Goal: Task Accomplishment & Management: Manage account settings

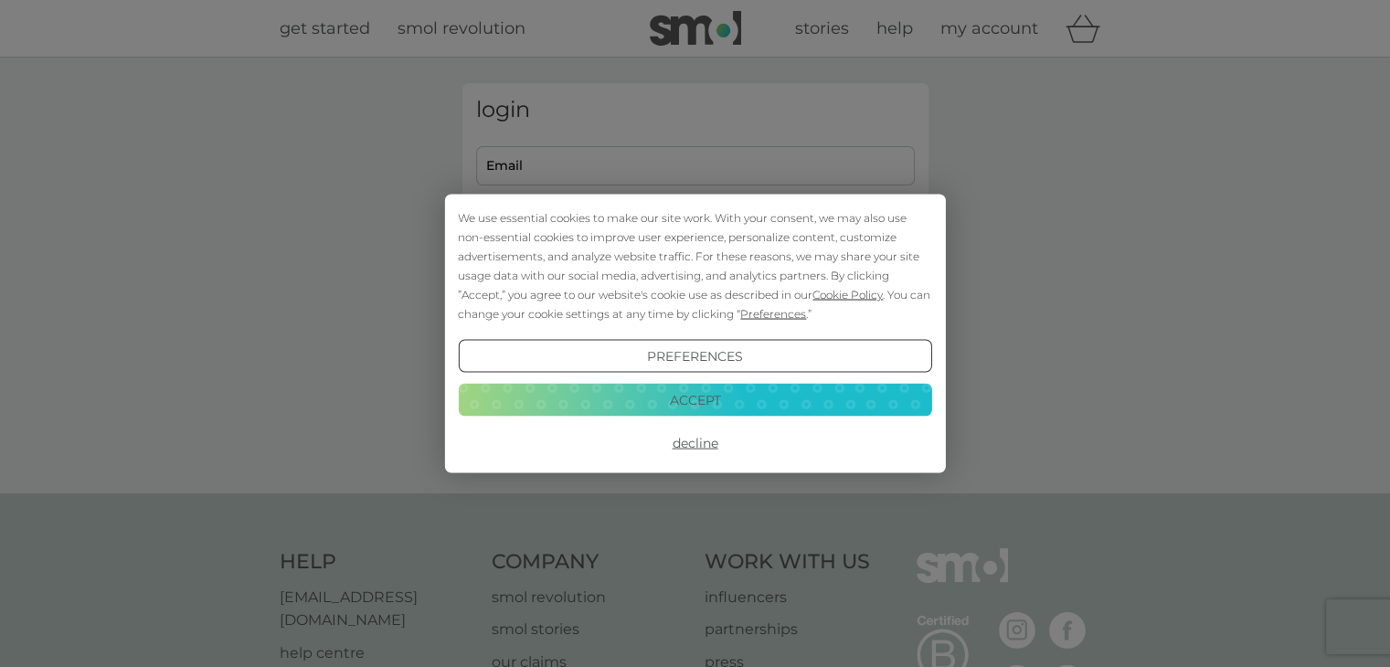
click at [685, 405] on button "Accept" at bounding box center [694, 399] width 473 height 33
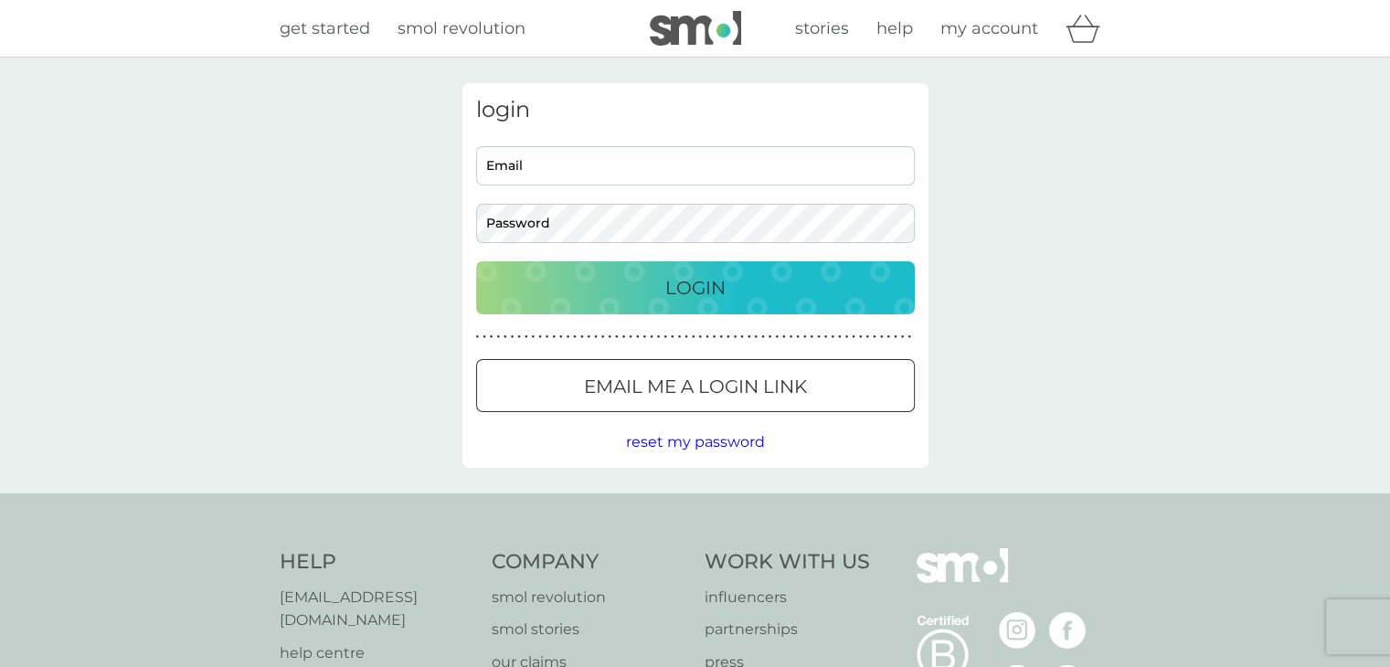
click at [628, 173] on input "Email" at bounding box center [695, 165] width 439 height 39
type input "[EMAIL_ADDRESS][DOMAIN_NAME]"
click at [476, 261] on button "Login" at bounding box center [695, 287] width 439 height 53
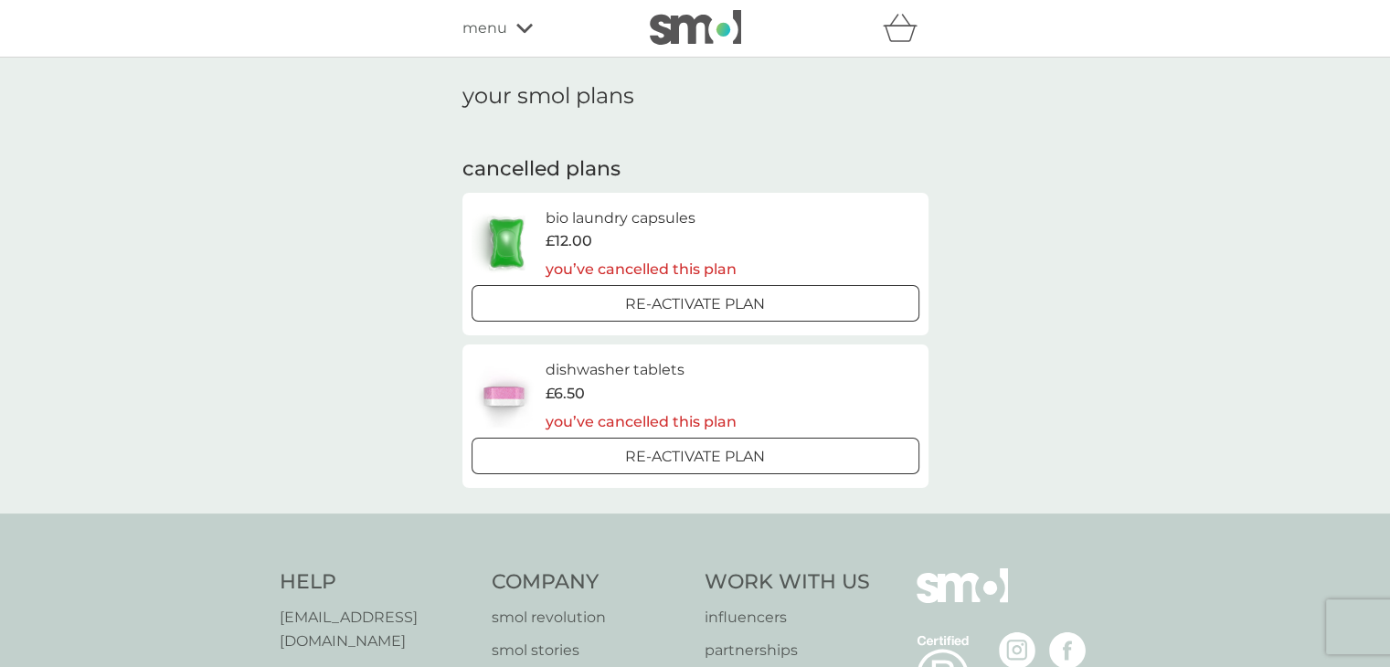
click at [658, 302] on p "Re-activate Plan" at bounding box center [695, 304] width 140 height 24
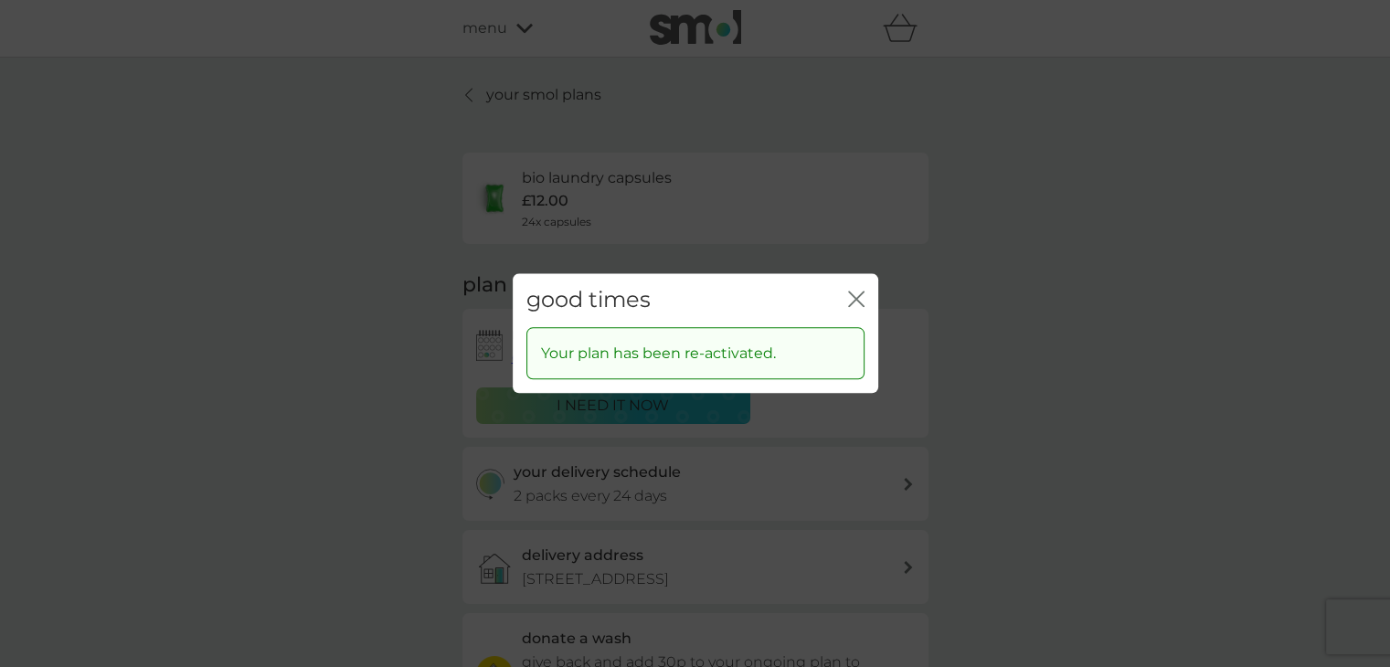
click at [910, 483] on div "good times close Your plan has been re-activated." at bounding box center [695, 333] width 1390 height 667
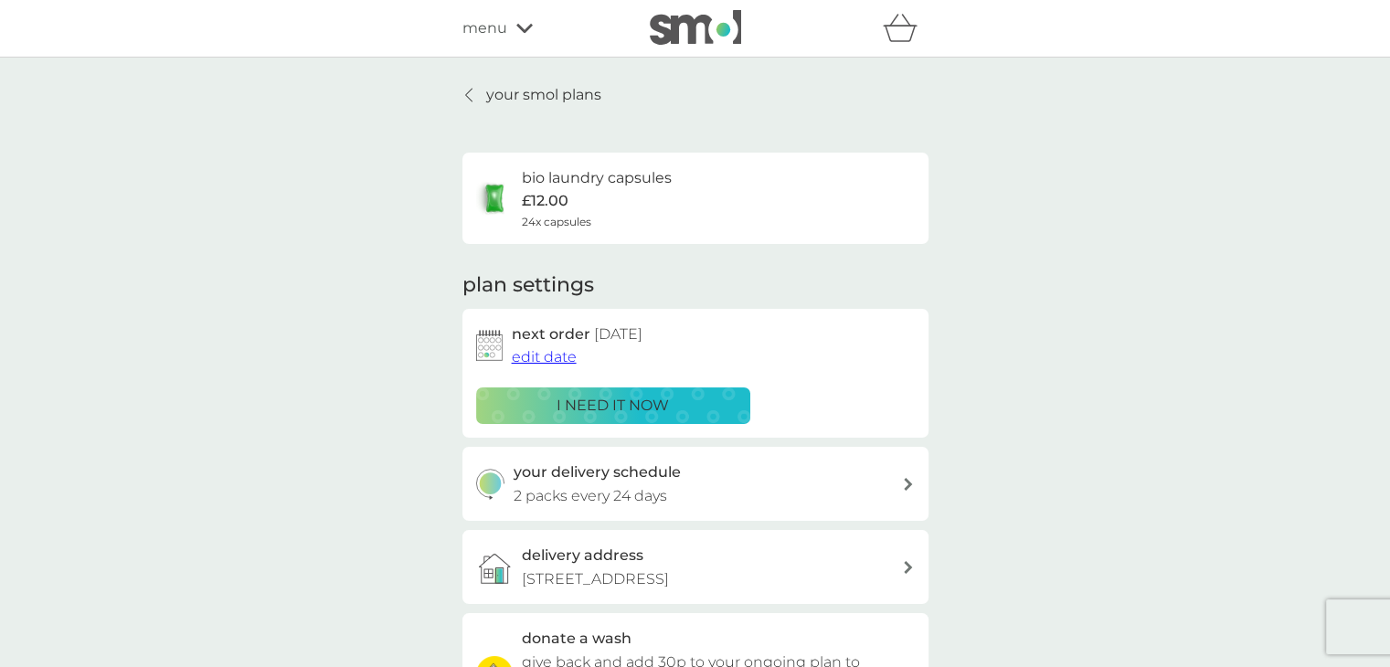
click at [904, 482] on icon at bounding box center [908, 484] width 9 height 13
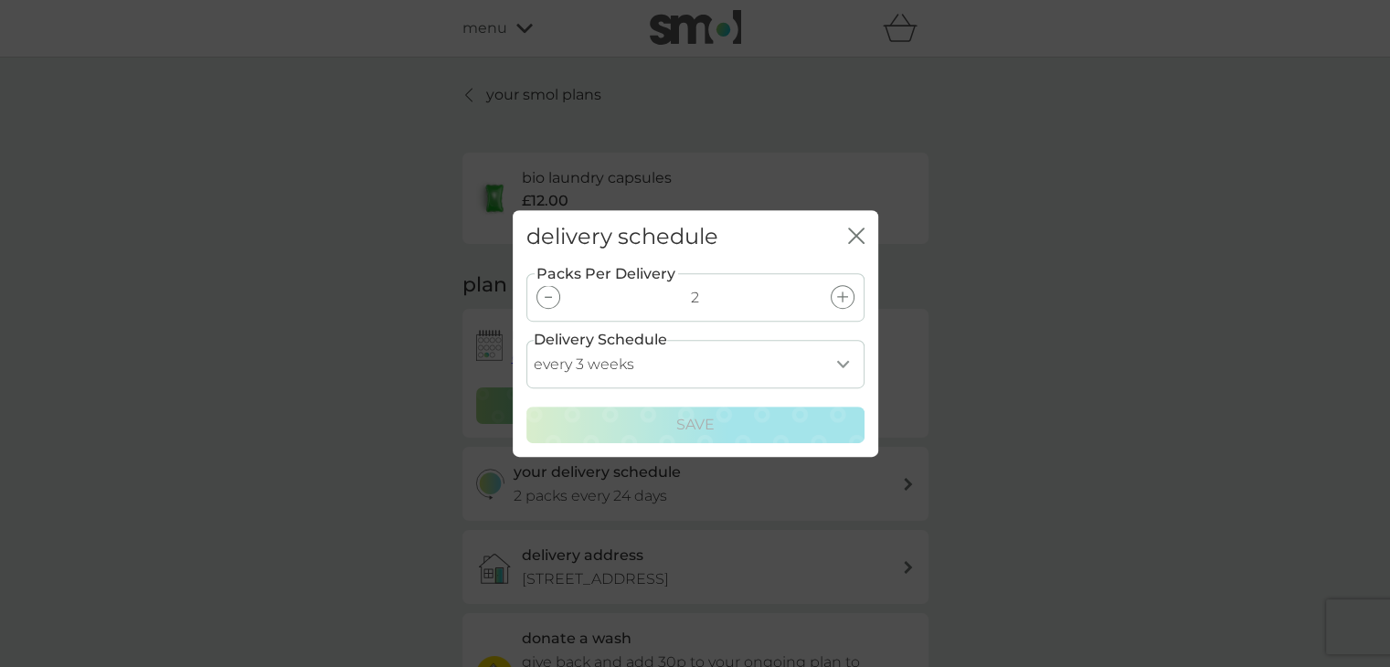
click at [550, 296] on icon at bounding box center [548, 297] width 7 height 2
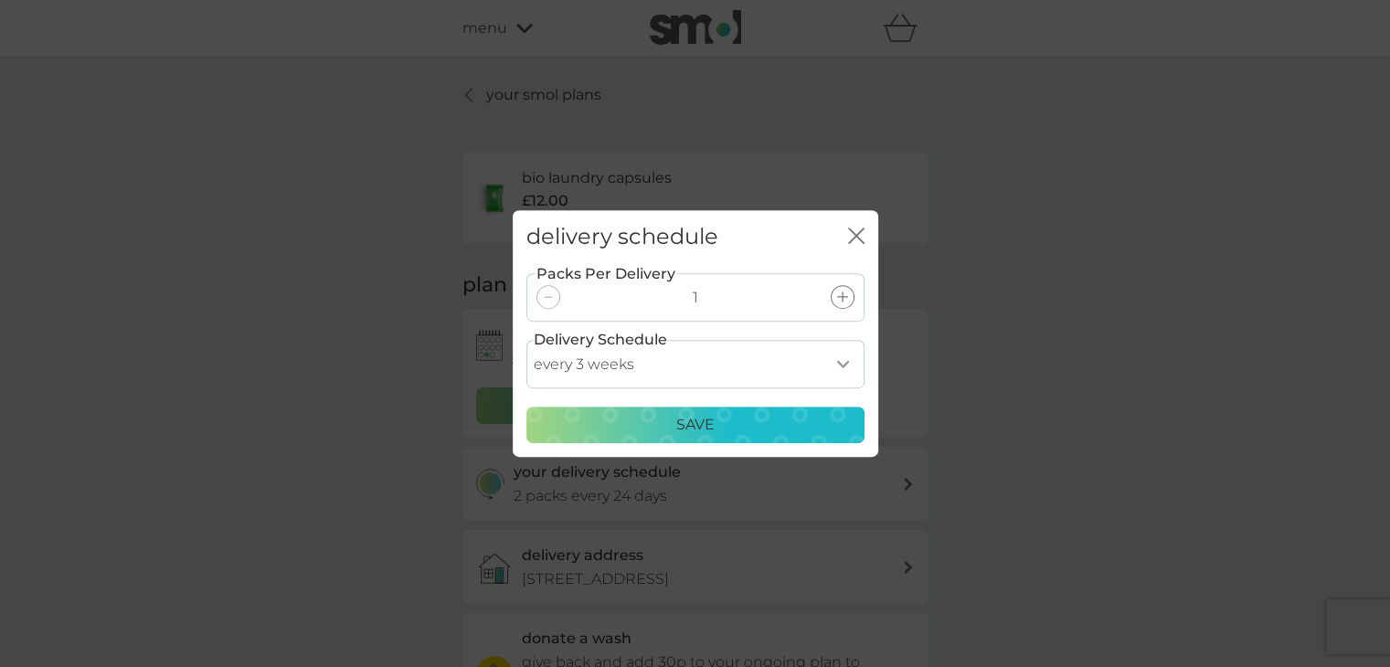
click at [844, 367] on select "every 1 week every 2 weeks every 3 weeks every 4 weeks every 5 weeks every 6 we…" at bounding box center [695, 364] width 338 height 48
select select "28"
click at [526, 340] on select "every 1 week every 2 weeks every 3 weeks every 4 weeks every 5 weeks every 6 we…" at bounding box center [695, 364] width 338 height 48
click at [656, 427] on div "Save" at bounding box center [695, 425] width 314 height 24
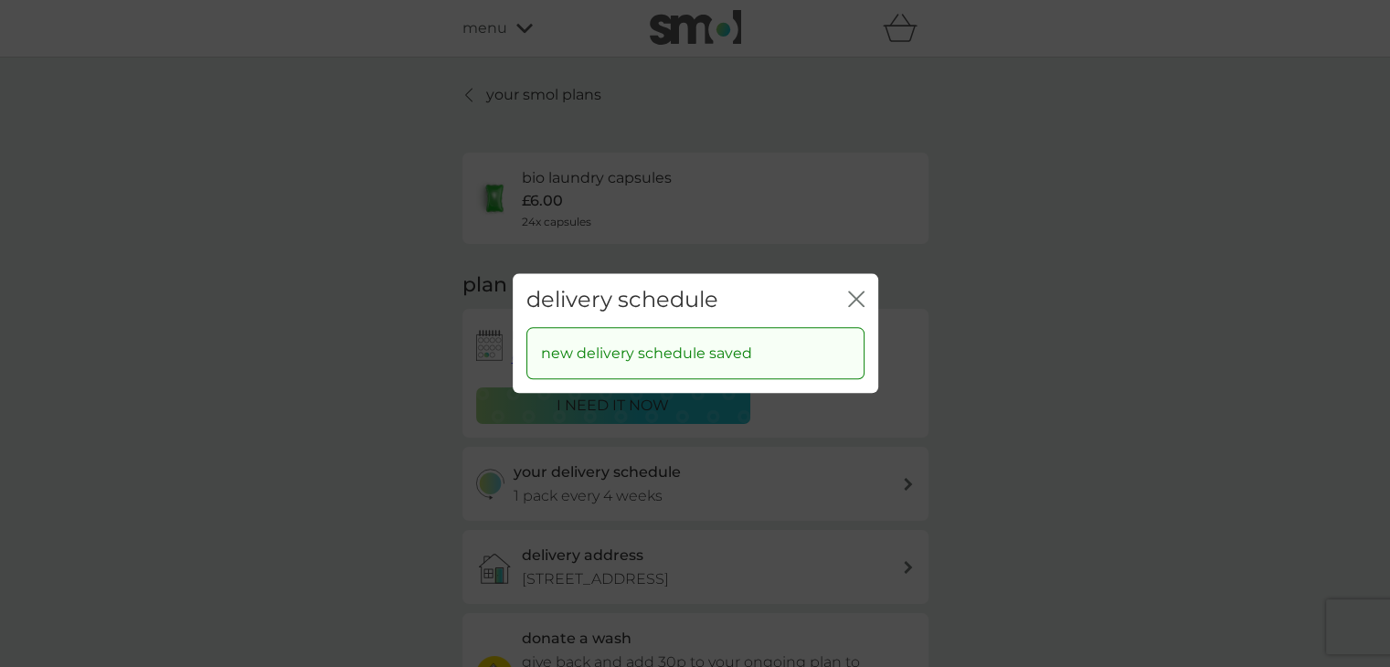
click at [903, 567] on div "delivery schedule close new delivery schedule saved" at bounding box center [695, 333] width 1390 height 667
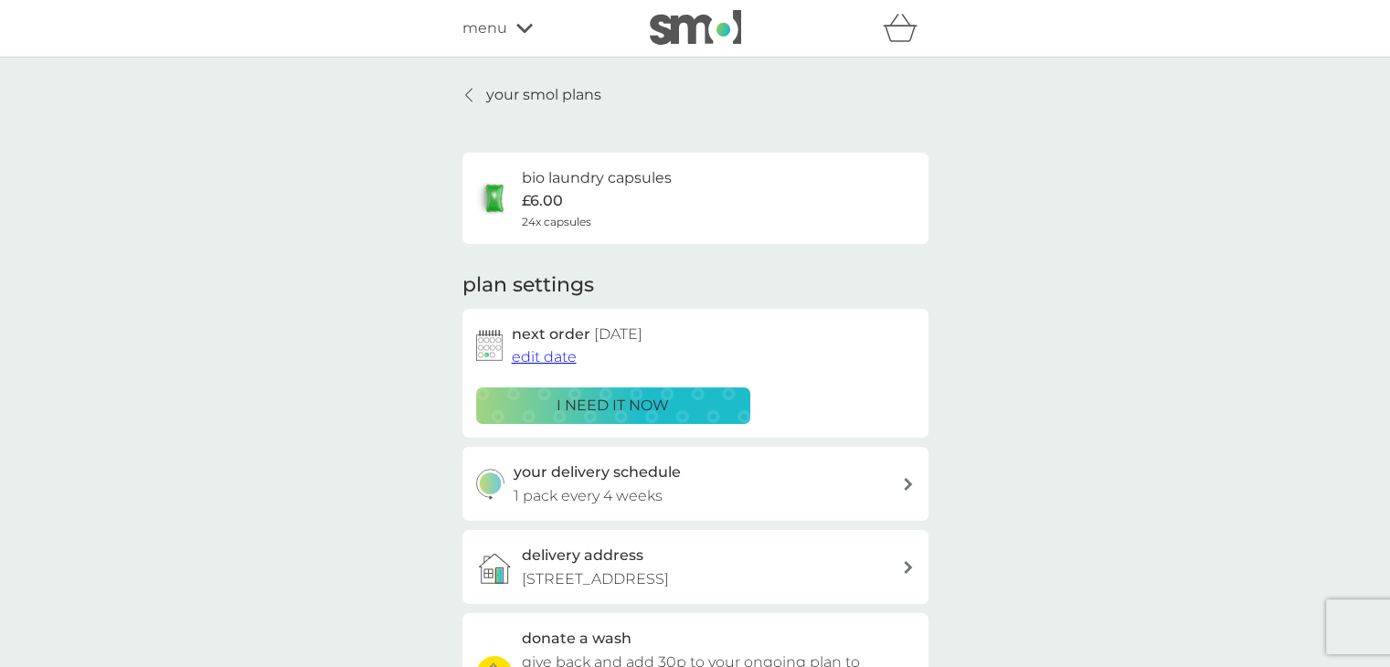
click at [904, 567] on icon at bounding box center [908, 567] width 9 height 13
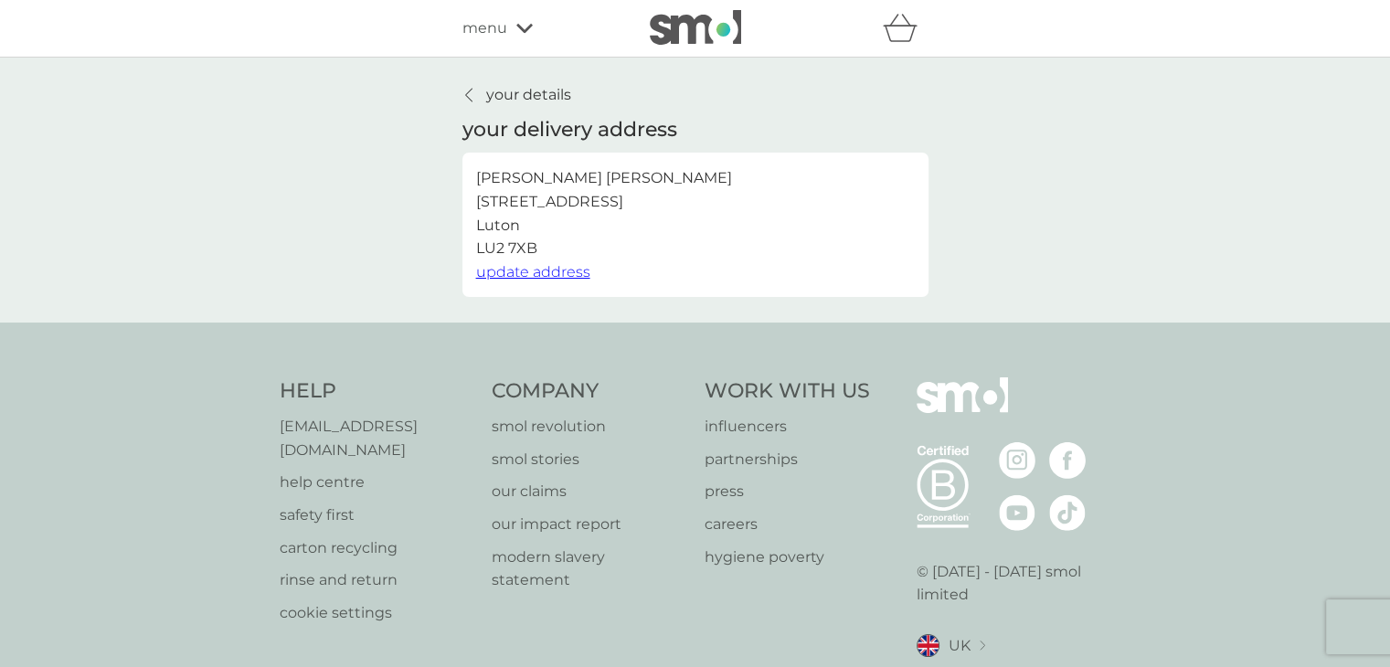
click at [519, 266] on span "update address" at bounding box center [533, 271] width 114 height 17
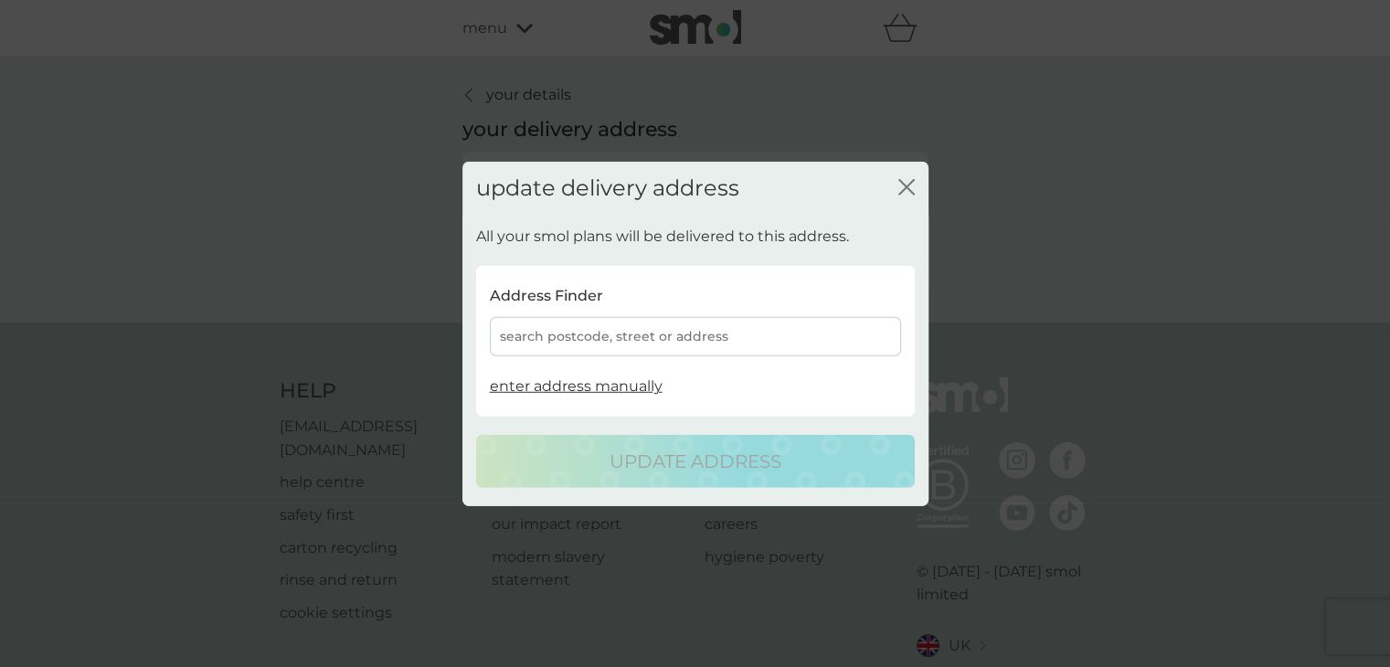
click at [541, 333] on div "search postcode, street or address" at bounding box center [695, 336] width 411 height 39
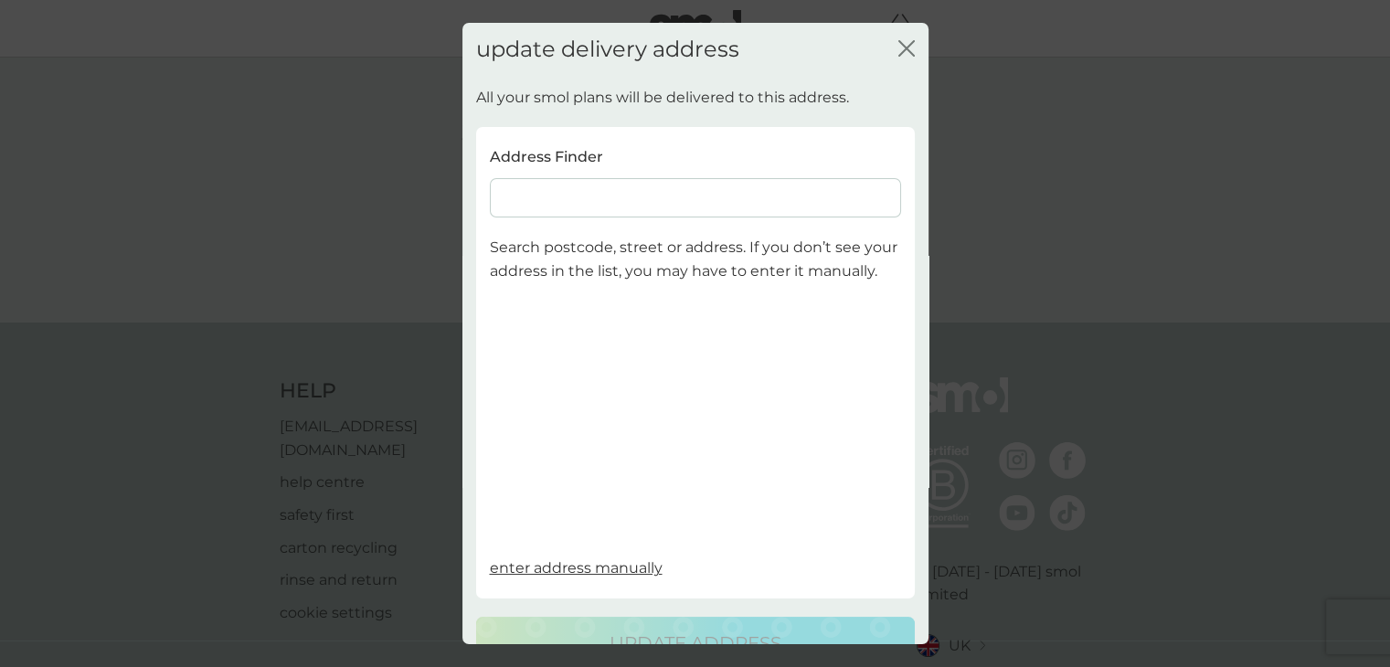
scroll to position [67, 0]
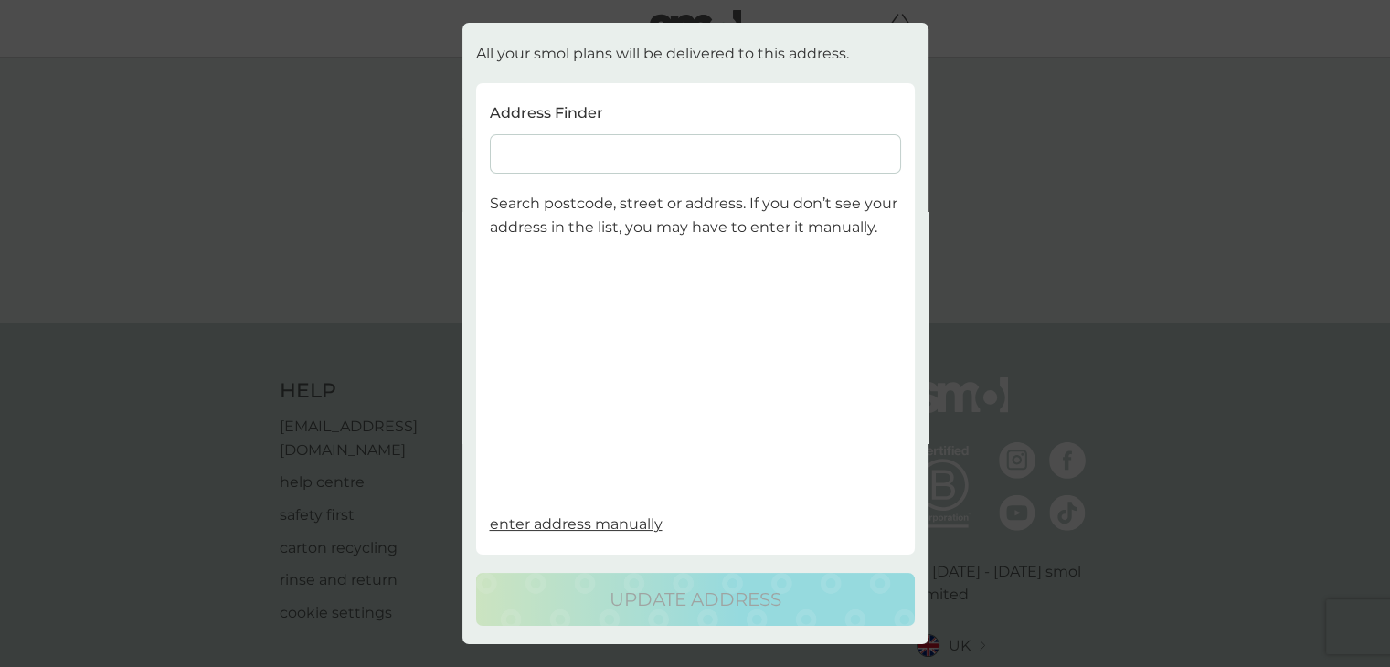
click at [662, 134] on input at bounding box center [695, 153] width 411 height 39
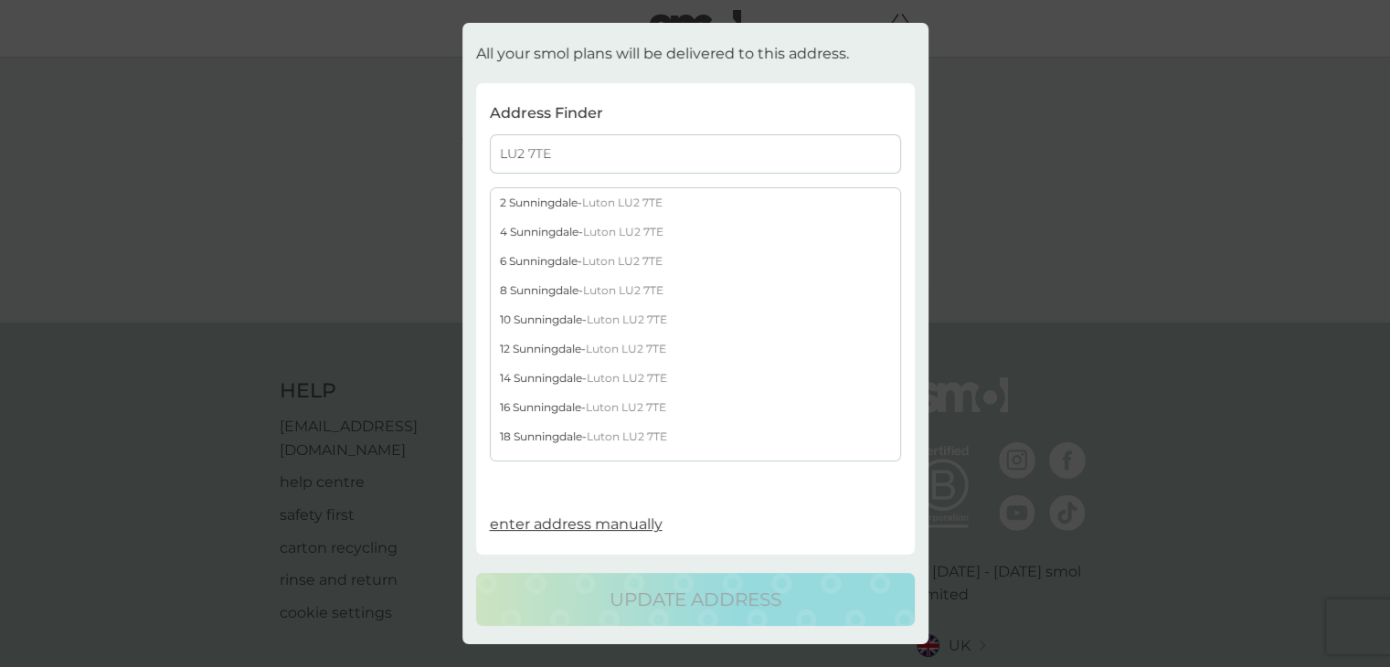
type input "LU2 7TE"
click at [632, 395] on span "Luton LU2 7TE" at bounding box center [629, 402] width 80 height 14
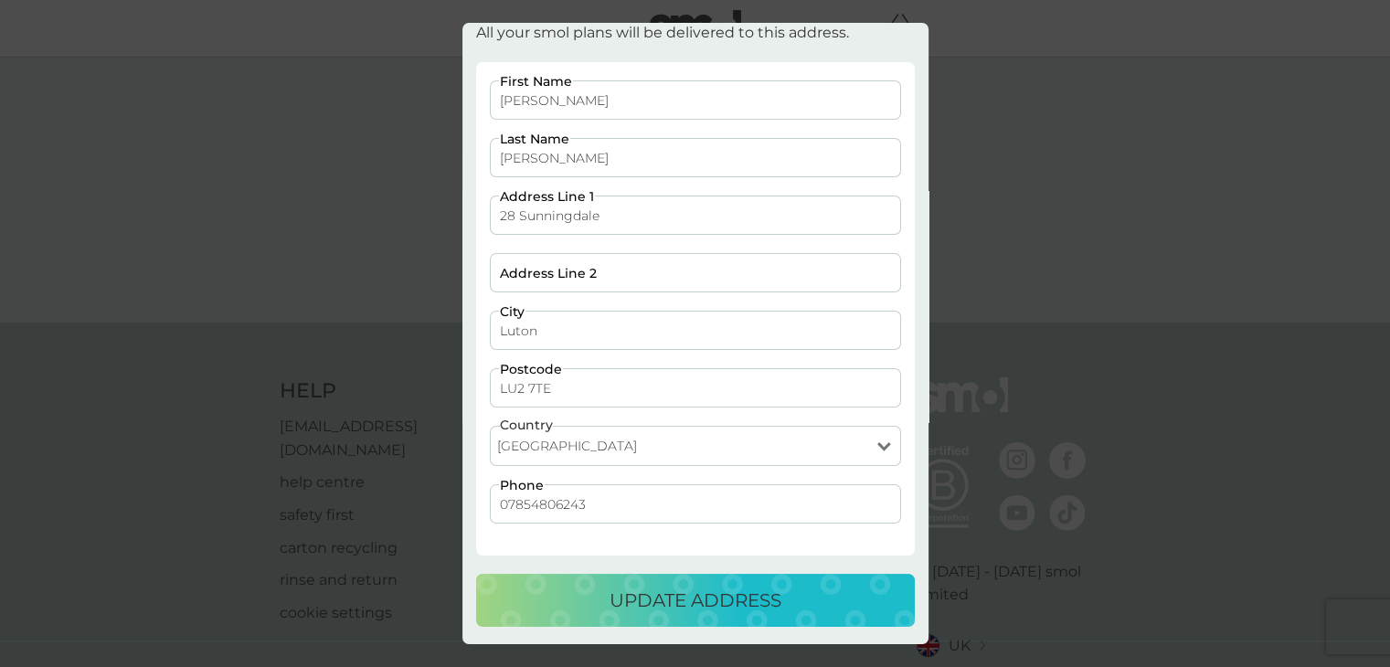
click at [661, 610] on p "update address" at bounding box center [695, 600] width 172 height 29
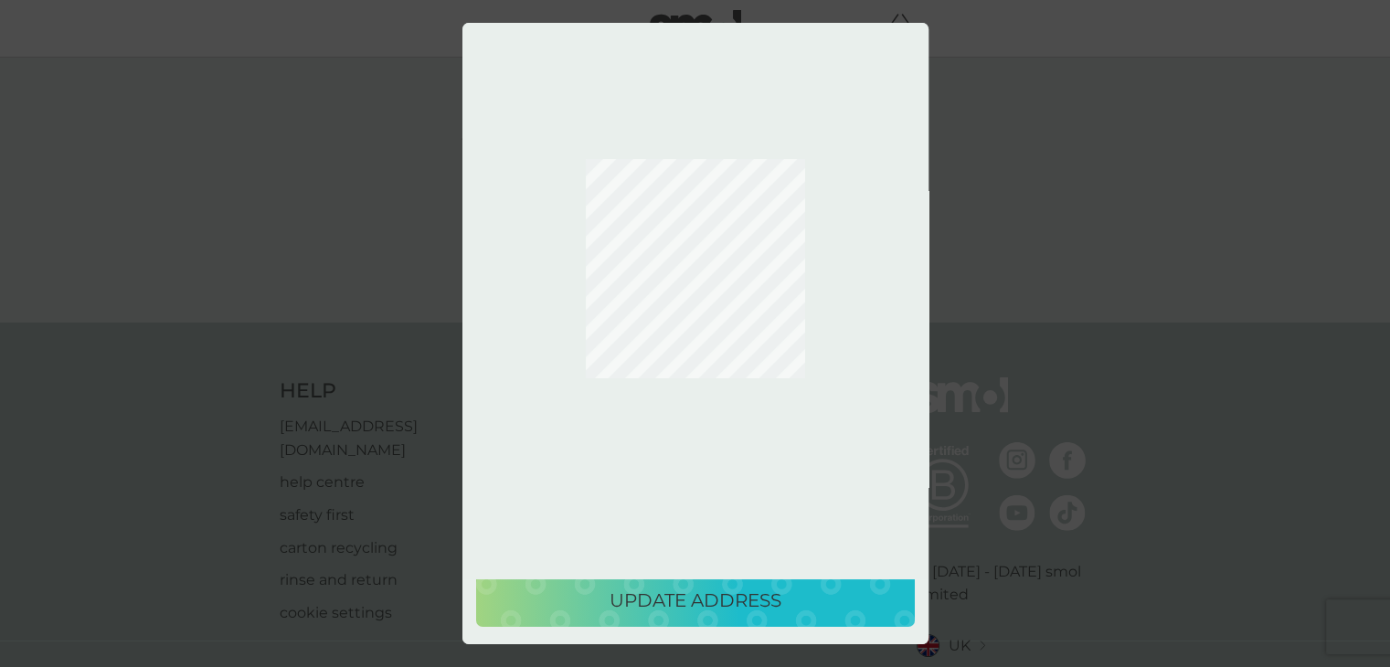
scroll to position [0, 0]
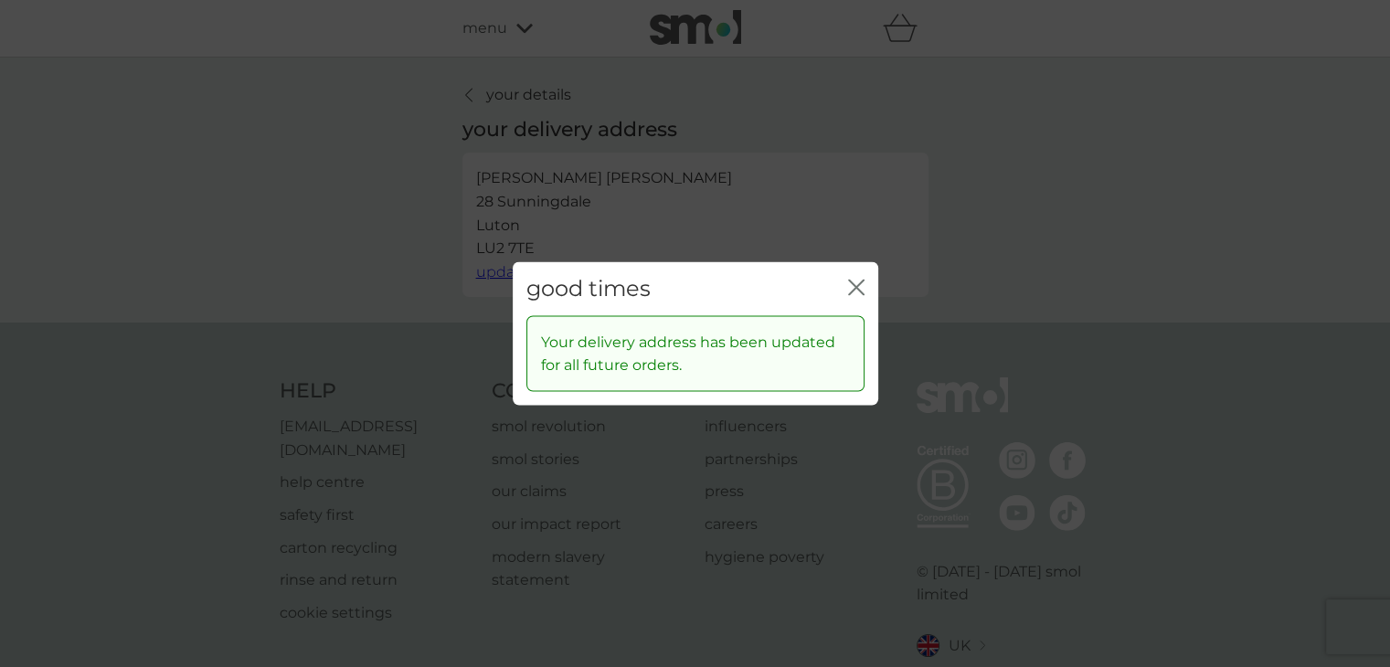
click at [851, 290] on icon "close" at bounding box center [856, 288] width 16 height 16
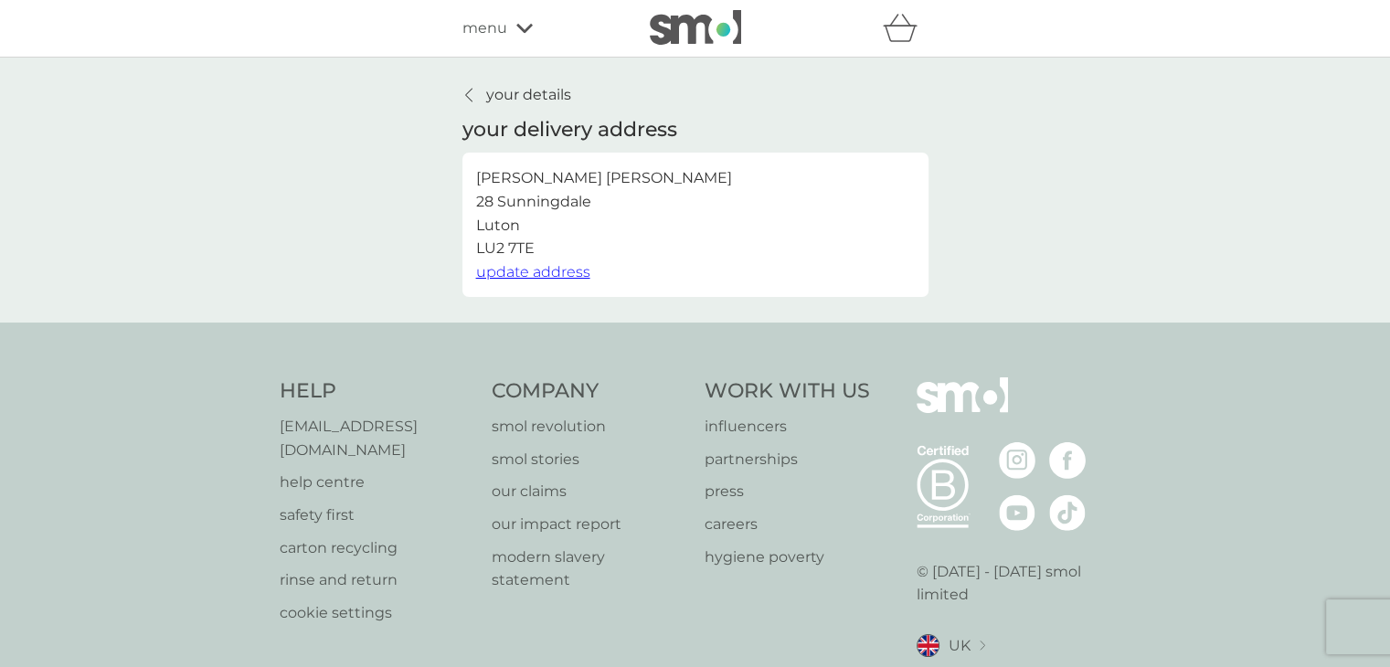
click at [470, 101] on icon at bounding box center [468, 95] width 7 height 15
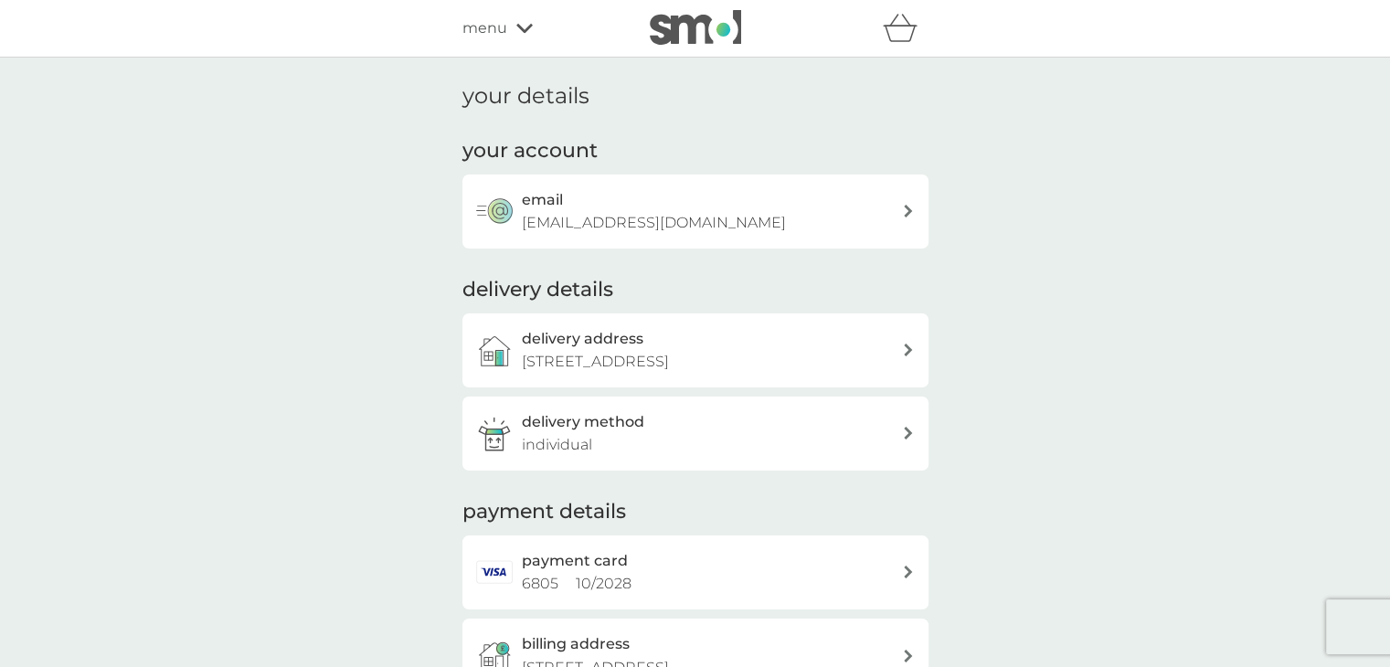
click at [532, 29] on div "menu" at bounding box center [539, 28] width 155 height 24
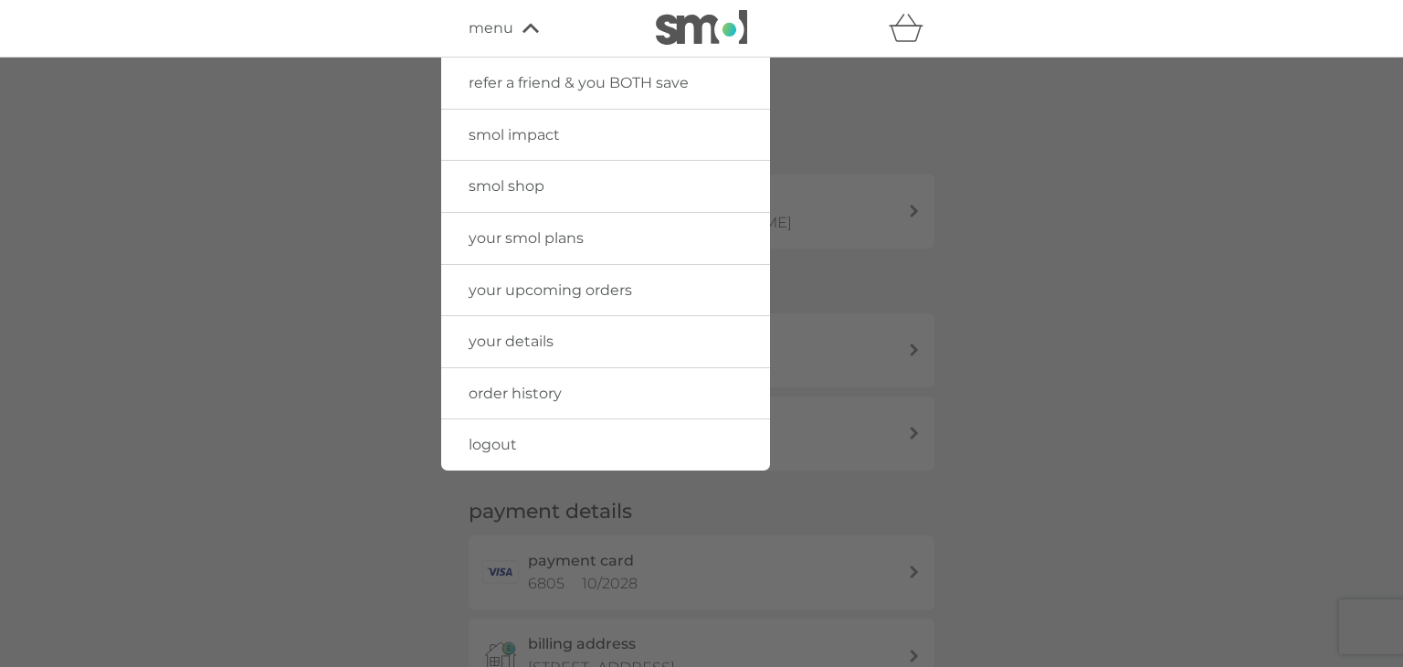
click at [498, 447] on span "logout" at bounding box center [493, 444] width 48 height 17
